Goal: Check status: Check status

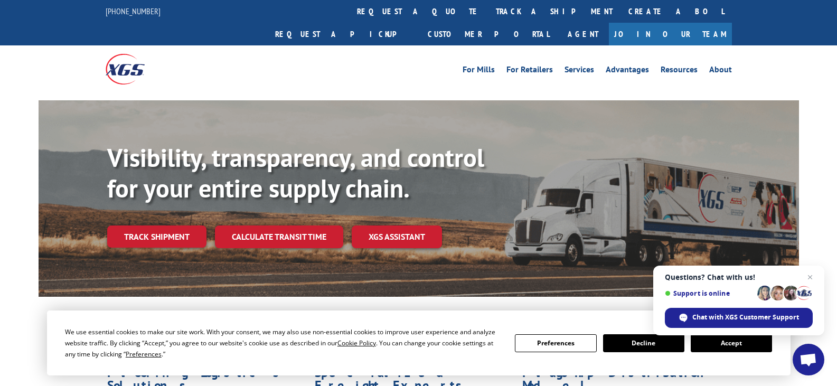
scroll to position [53, 0]
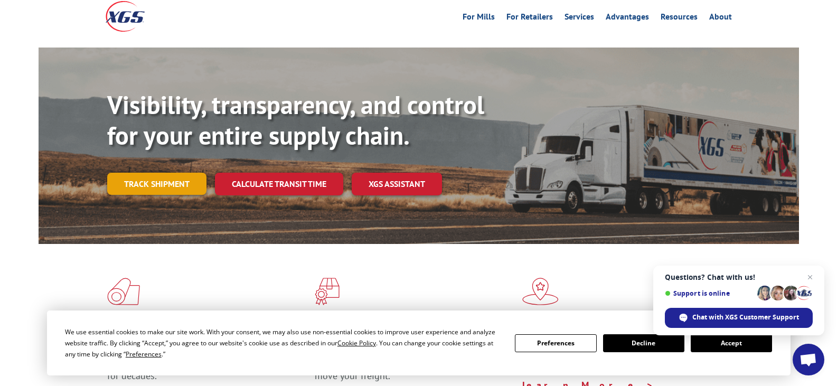
click at [164, 173] on link "Track shipment" at bounding box center [156, 184] width 99 height 22
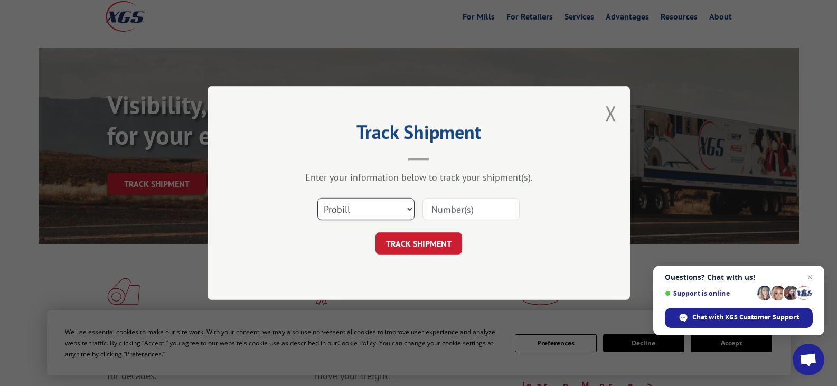
click at [339, 205] on select "Select category... Probill BOL PO" at bounding box center [365, 209] width 97 height 22
click at [317, 198] on select "Select category... Probill BOL PO" at bounding box center [365, 209] width 97 height 22
click at [351, 228] on form "Select category... Probill BOL PO TRACK SHIPMENT" at bounding box center [418, 223] width 317 height 63
click at [333, 213] on select "Select category... Probill BOL PO" at bounding box center [365, 209] width 97 height 22
select select "po"
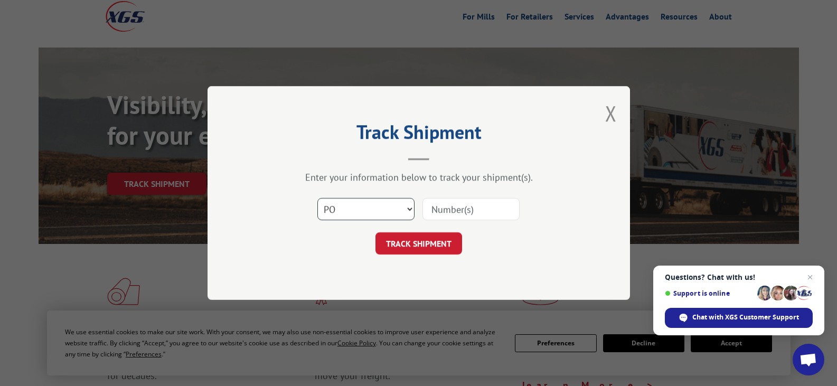
click at [317, 198] on select "Select category... Probill BOL PO" at bounding box center [365, 209] width 97 height 22
click at [440, 207] on input at bounding box center [470, 209] width 97 height 22
click at [459, 212] on input at bounding box center [470, 209] width 97 height 22
paste input "16997834"
type input "16997834"
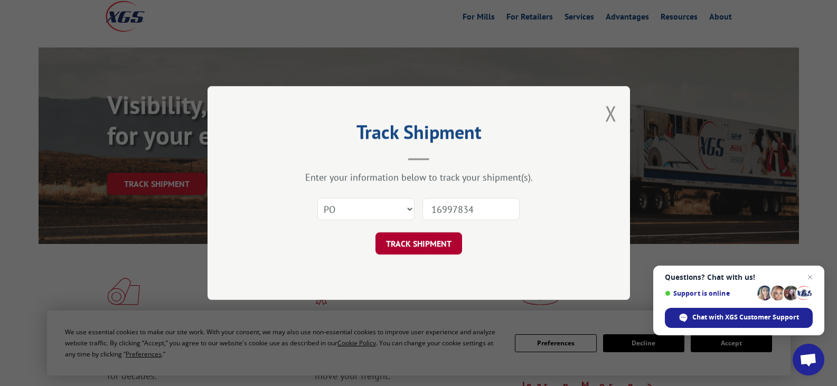
click at [421, 242] on button "TRACK SHIPMENT" at bounding box center [418, 243] width 87 height 22
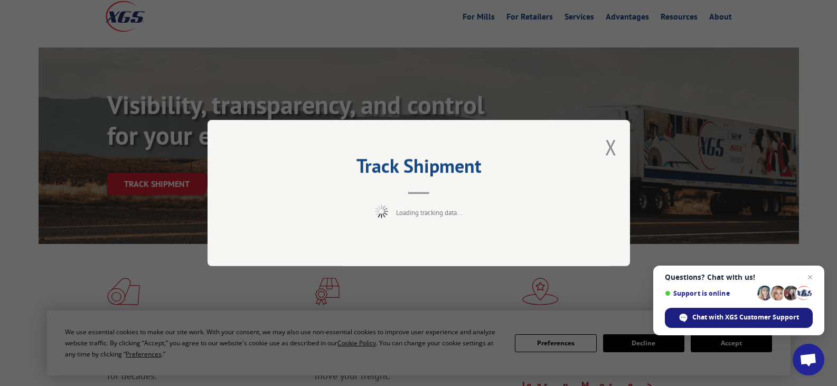
click at [695, 320] on span "Chat with XGS Customer Support" at bounding box center [745, 316] width 107 height 9
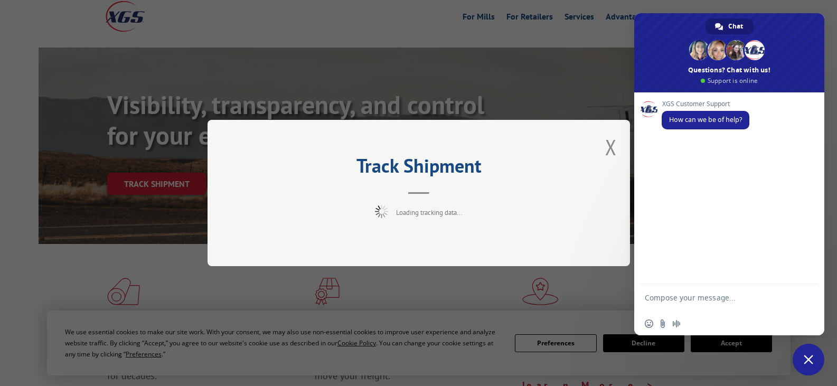
click at [670, 298] on textarea "Compose your message..." at bounding box center [717, 302] width 146 height 19
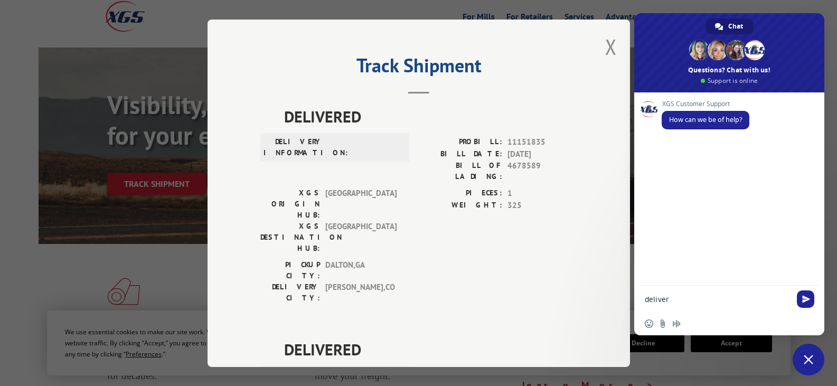
type textarea "delivery"
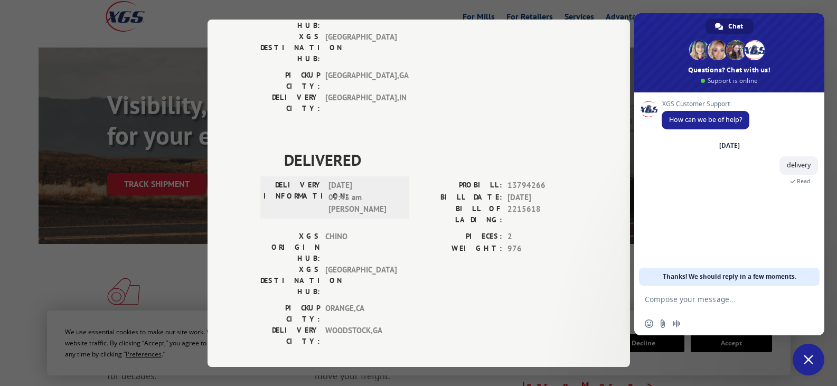
scroll to position [528, 0]
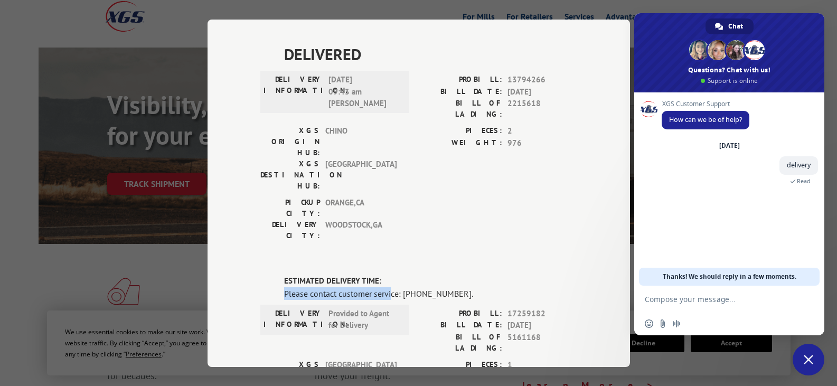
drag, startPoint x: 277, startPoint y: 108, endPoint x: 387, endPoint y: 109, distance: 110.3
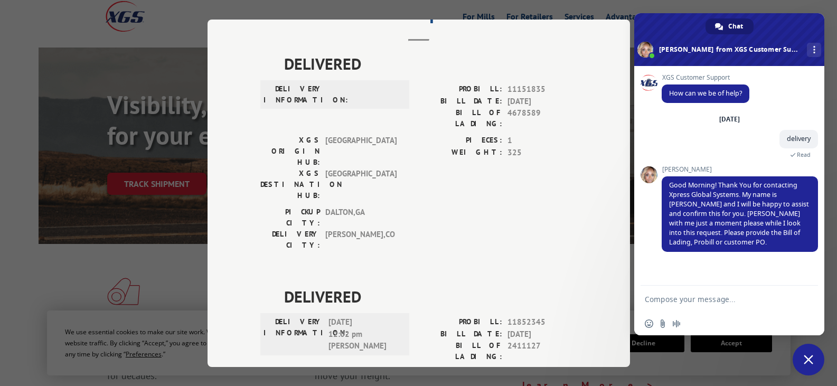
scroll to position [0, 0]
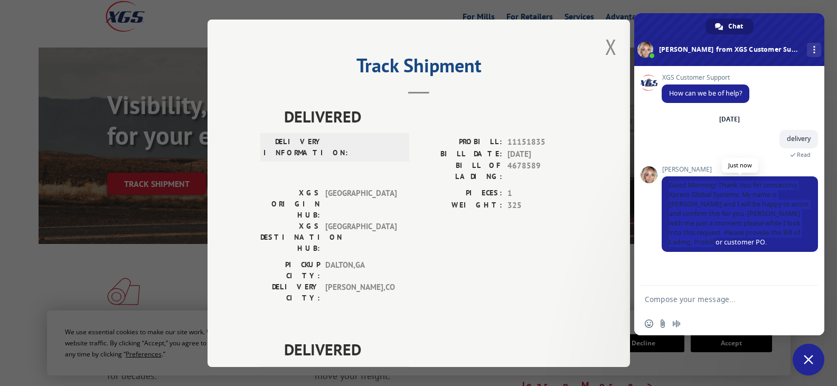
drag, startPoint x: 664, startPoint y: 186, endPoint x: 802, endPoint y: 237, distance: 147.0
click at [802, 237] on span "Good Morning! Thank You for contacting Xpress Global Systems. My name is [PERSO…" at bounding box center [739, 213] width 156 height 75
click at [714, 260] on div "XGS Customer Support How can we be of help? [DATE] delivery A few seconds ago R…" at bounding box center [729, 176] width 190 height 220
drag, startPoint x: 806, startPoint y: 235, endPoint x: 661, endPoint y: 186, distance: 153.5
click at [661, 186] on div "XGS Customer Support How can we be of help? [DATE] delivery A few seconds ago R…" at bounding box center [729, 176] width 190 height 220
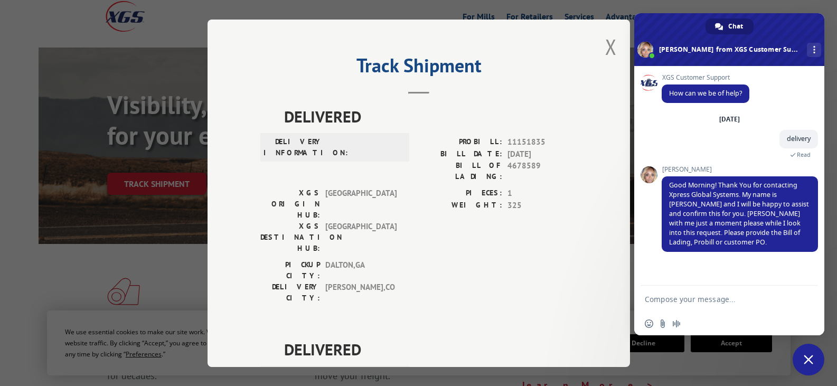
click at [672, 262] on div "XGS Customer Support How can we be of help? [DATE] delivery A few seconds ago R…" at bounding box center [729, 176] width 190 height 220
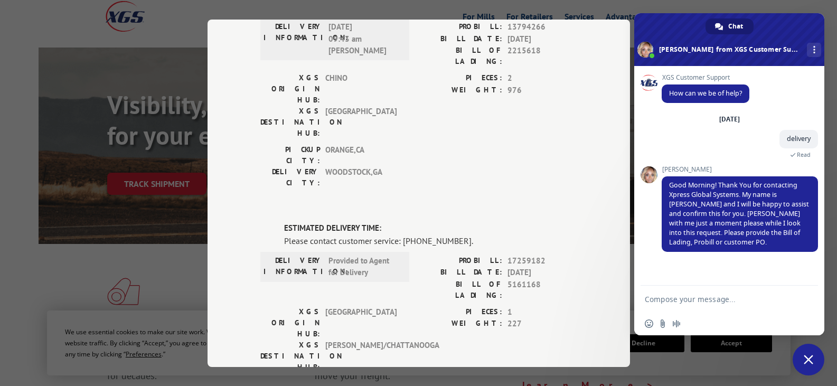
scroll to position [622, 0]
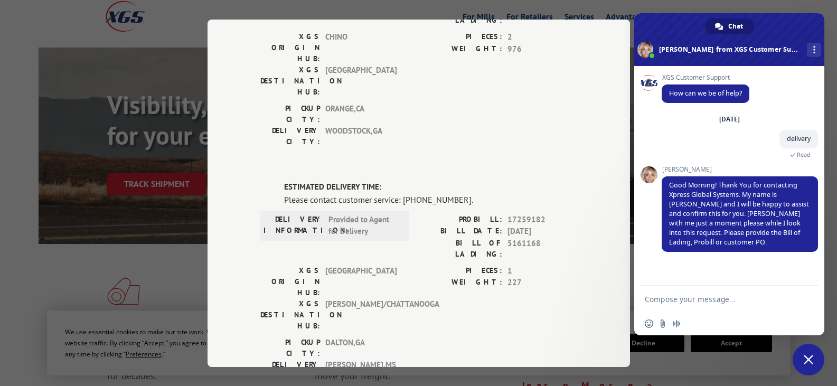
click at [670, 252] on div "[PERSON_NAME] Good Morning! Thank You for contacting Xpress Global Systems. My …" at bounding box center [739, 215] width 156 height 98
click at [682, 297] on textarea "Compose your message..." at bounding box center [717, 298] width 146 height 9
paste textarea "PO #: 16997834"
type textarea "PO #: 16997834"
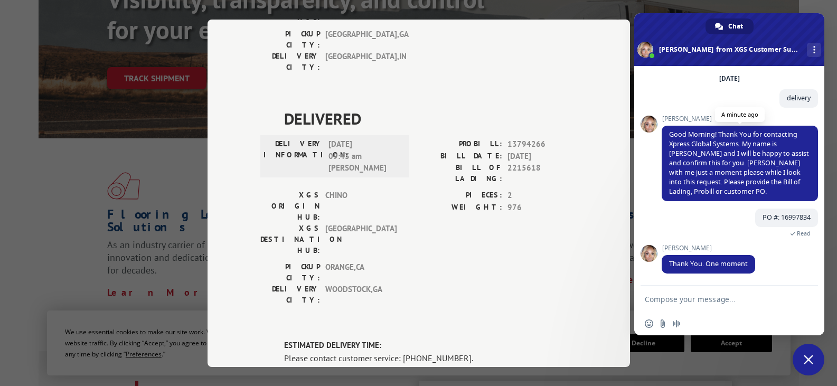
scroll to position [41, 0]
click at [681, 304] on form at bounding box center [717, 300] width 146 height 28
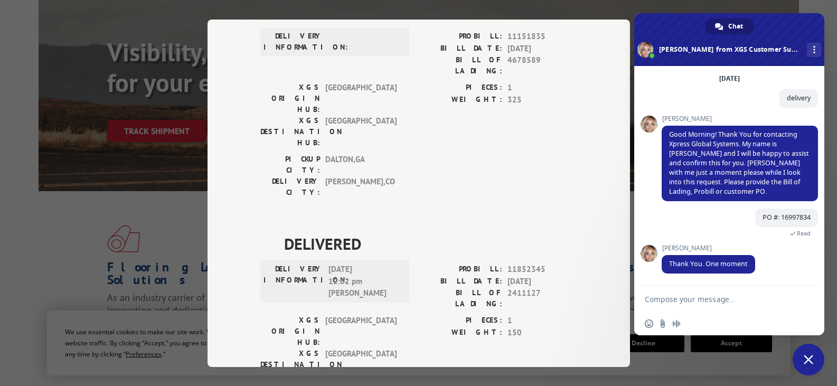
scroll to position [158, 0]
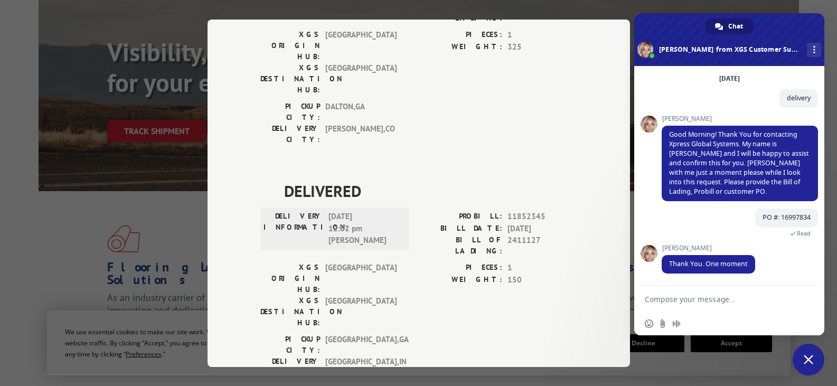
drag, startPoint x: 395, startPoint y: 199, endPoint x: 435, endPoint y: 6, distance: 197.3
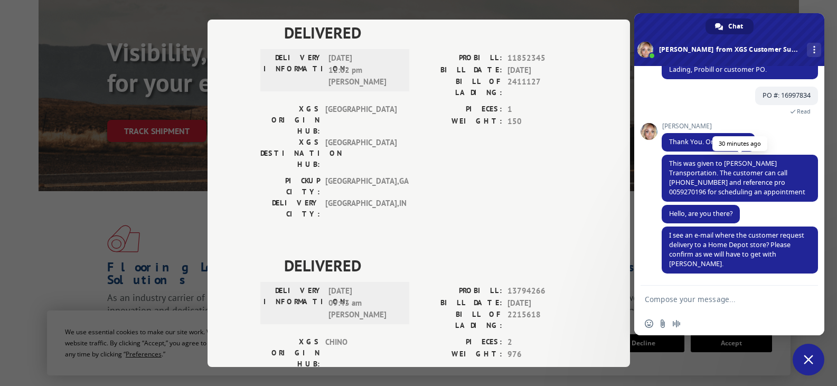
scroll to position [163, 0]
